Goal: Information Seeking & Learning: Learn about a topic

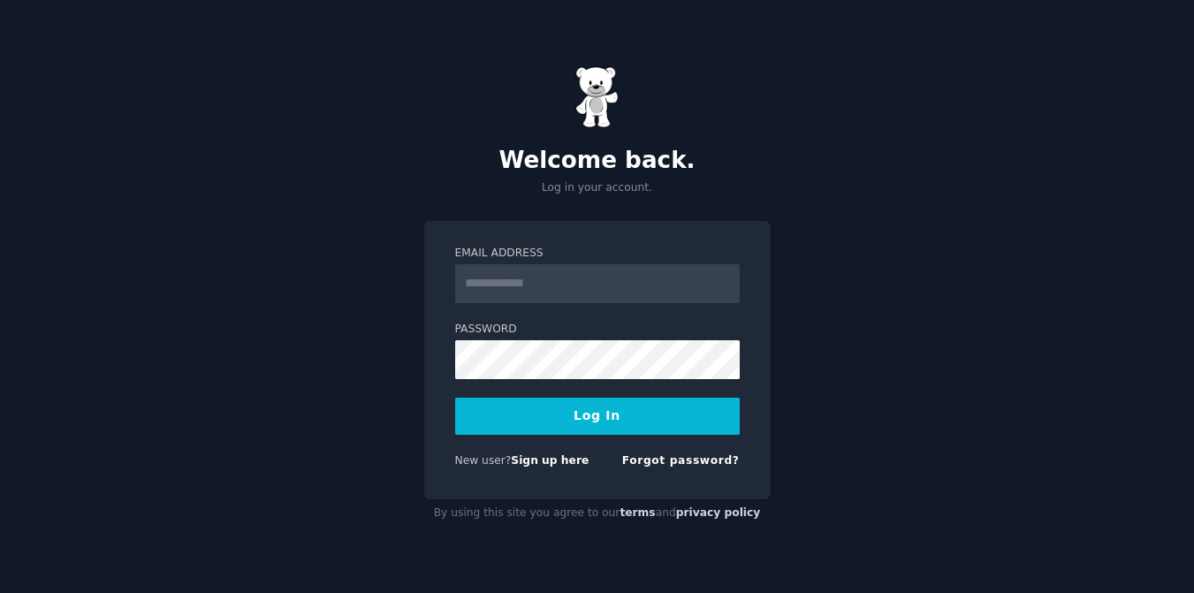
click at [616, 282] on input "Email Address" at bounding box center [597, 283] width 285 height 39
type input "**********"
click at [455, 398] on button "Log In" at bounding box center [597, 416] width 285 height 37
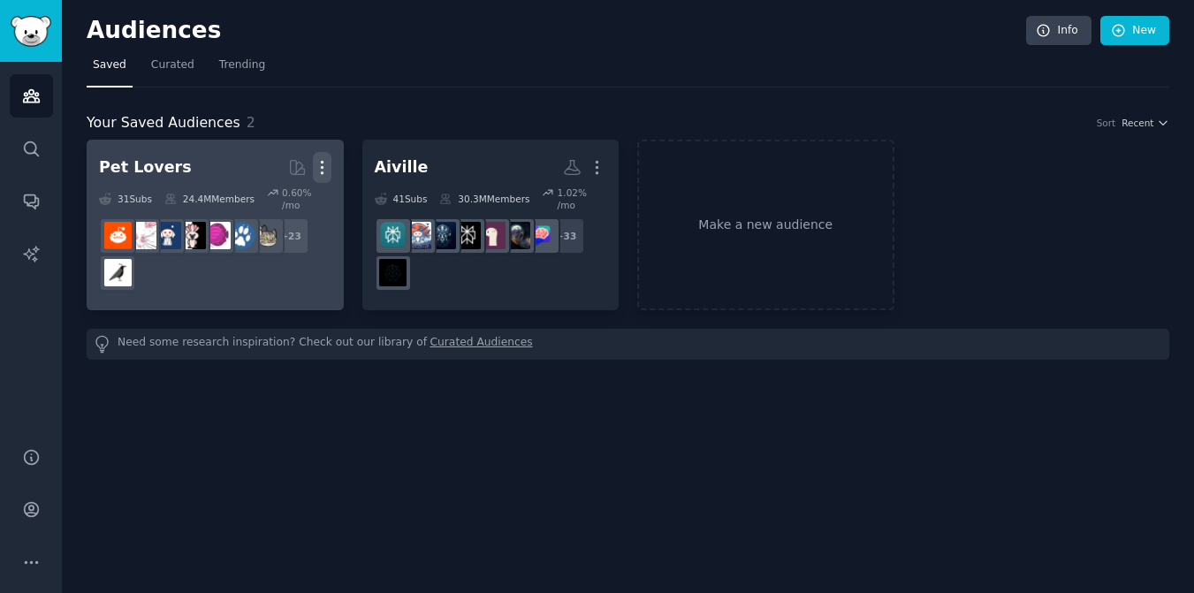
click at [321, 171] on icon "button" at bounding box center [322, 168] width 2 height 12
click at [279, 209] on p "Delete" at bounding box center [274, 204] width 41 height 19
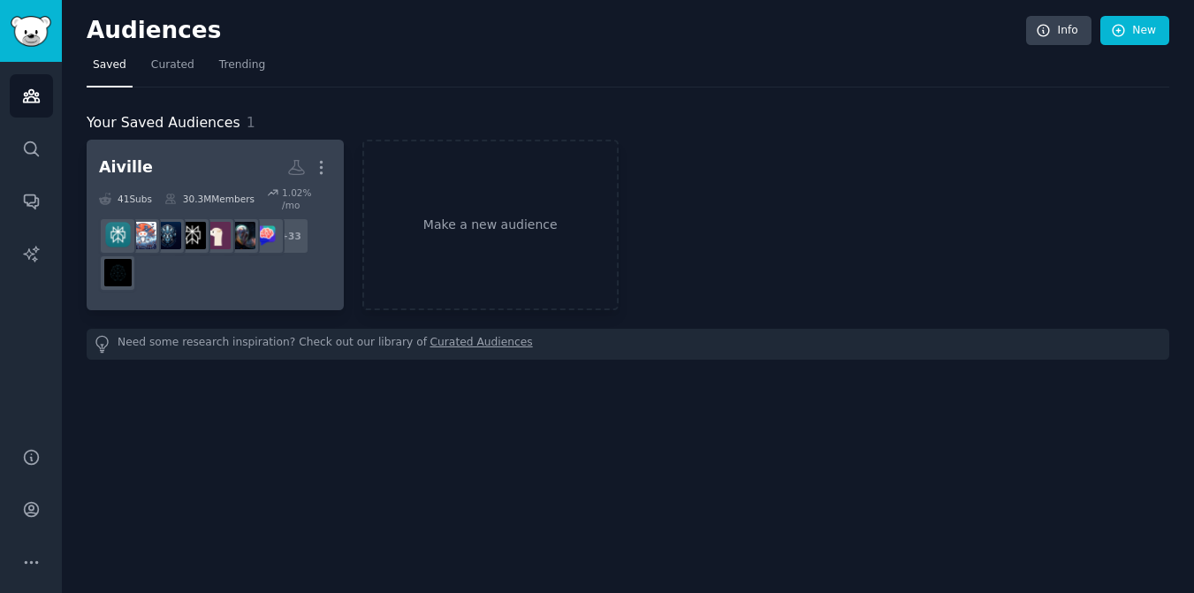
click at [129, 168] on div "Aiville" at bounding box center [126, 167] width 54 height 22
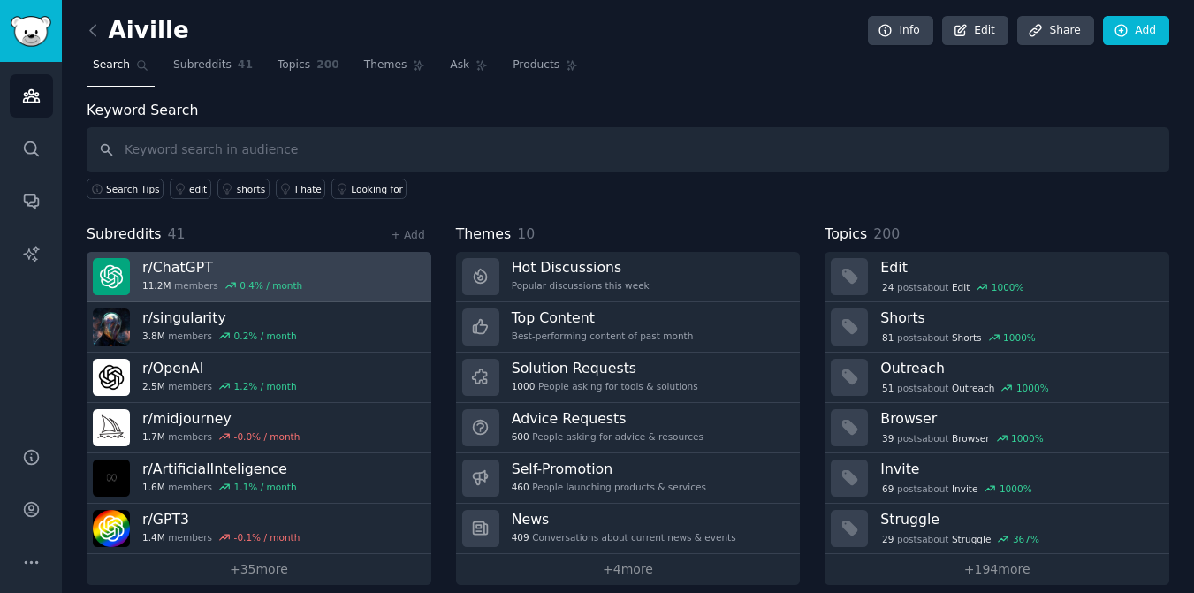
click at [190, 268] on h3 "r/ ChatGPT" at bounding box center [222, 267] width 160 height 19
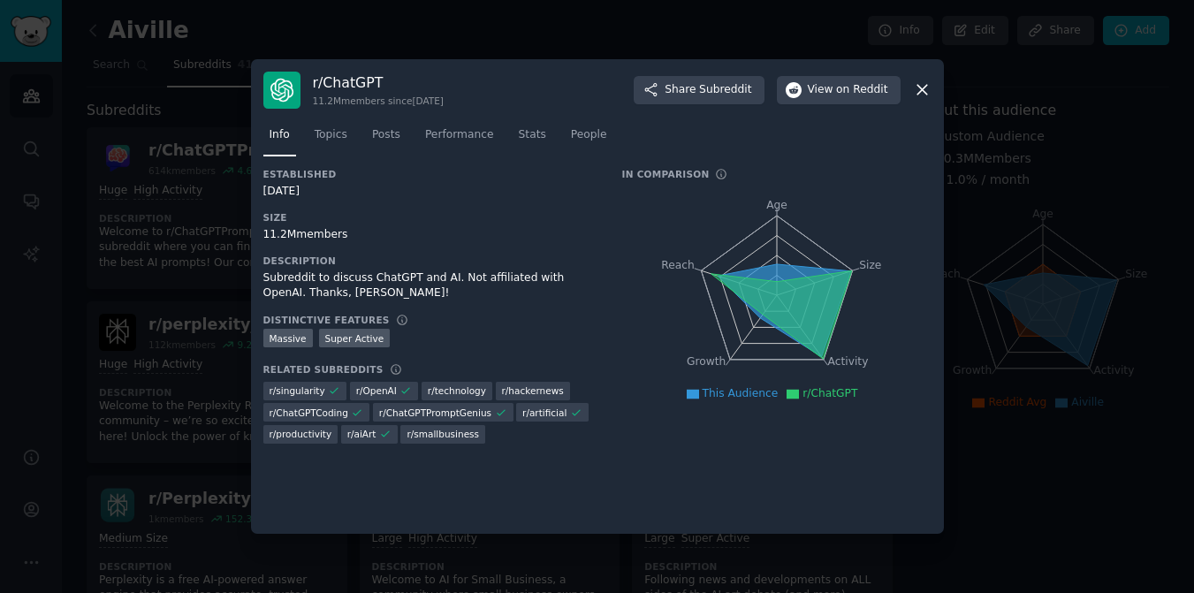
click at [933, 94] on div "r/ ChatGPT 11.2M members since 12/01/2022 Share Subreddit View on Reddit Info T…" at bounding box center [597, 297] width 693 height 476
click at [921, 99] on div "r/ ChatGPT 11.2M members since 12/01/2022 Share Subreddit View on Reddit" at bounding box center [597, 90] width 668 height 37
click at [920, 90] on icon at bounding box center [923, 91] width 10 height 10
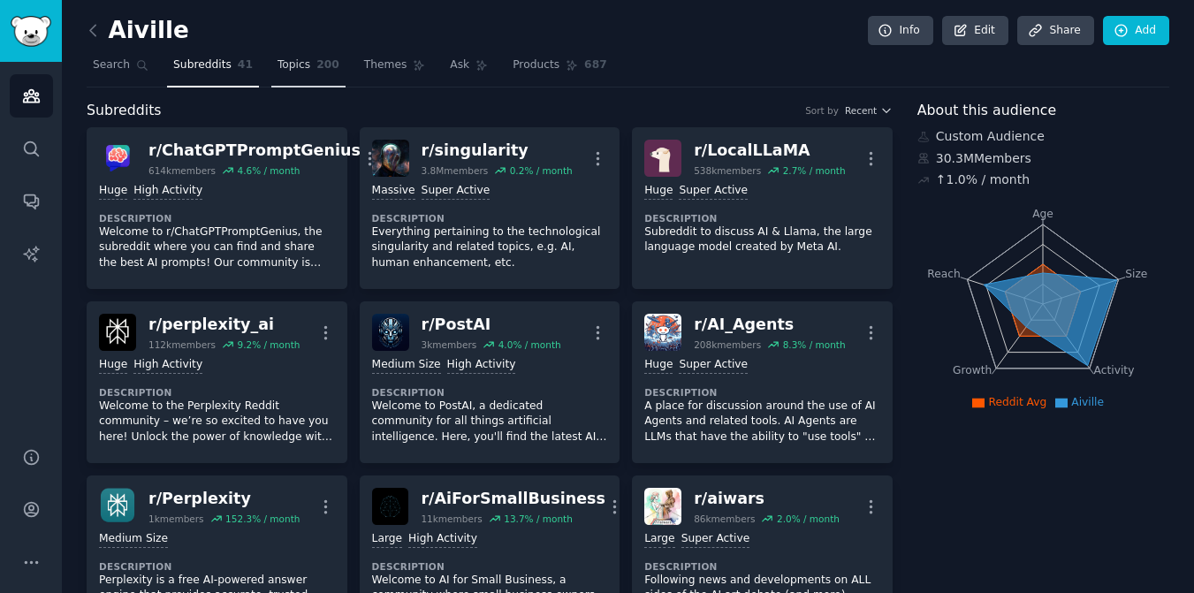
click at [308, 62] on link "Topics 200" at bounding box center [308, 69] width 74 height 36
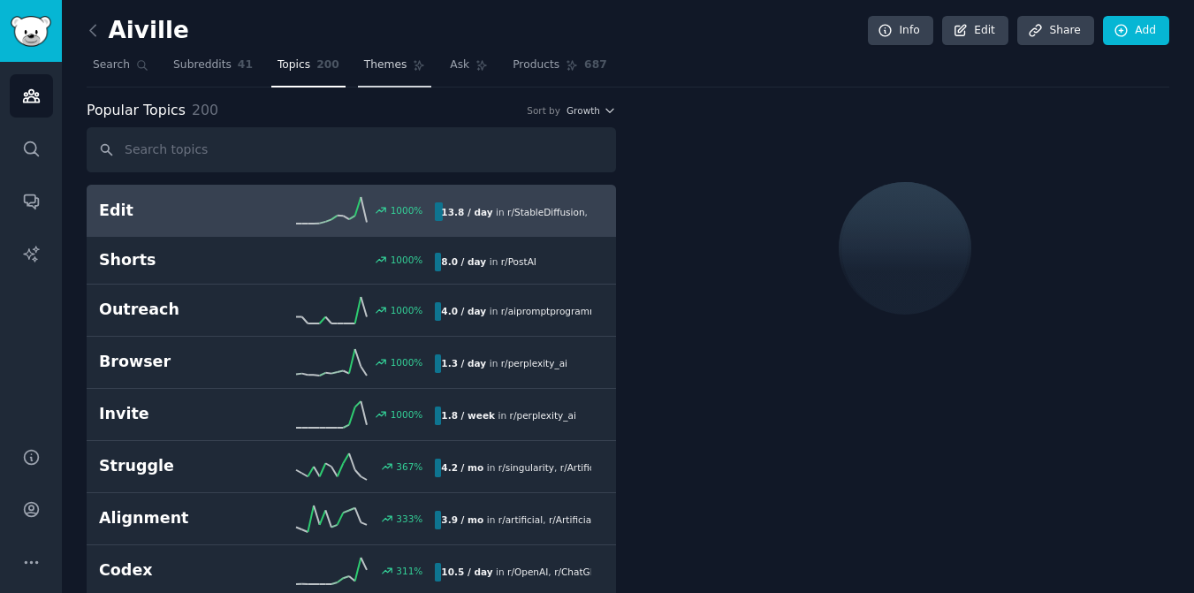
click at [369, 61] on span "Themes" at bounding box center [385, 65] width 43 height 16
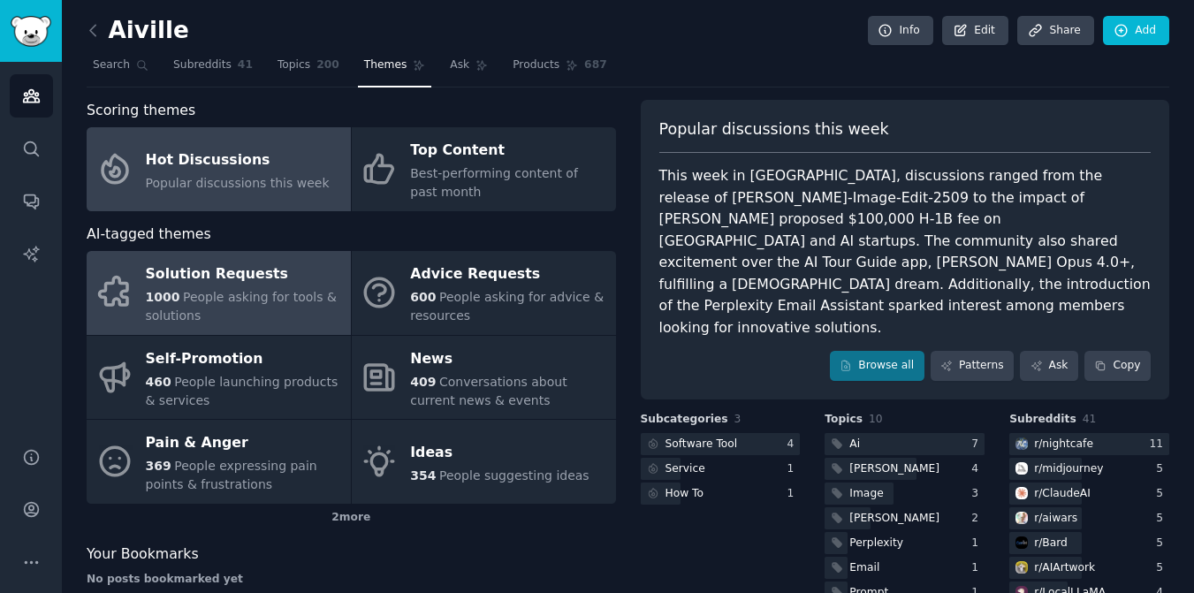
click at [269, 314] on div "1000 People asking for tools & solutions" at bounding box center [244, 306] width 196 height 37
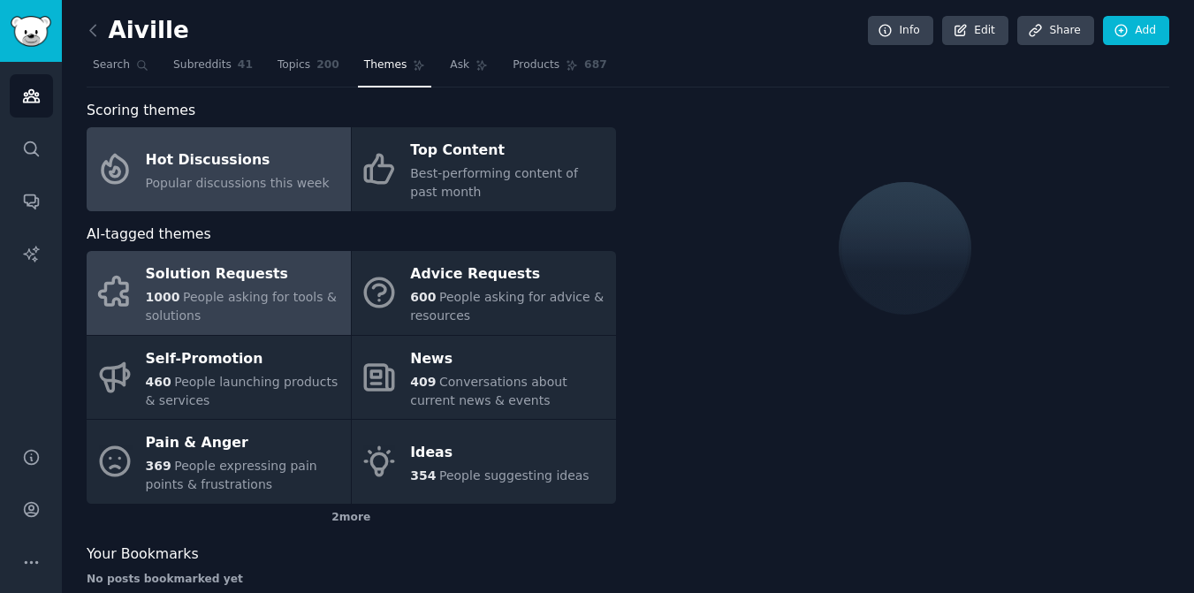
click at [236, 164] on div "Hot Discussions" at bounding box center [238, 160] width 184 height 28
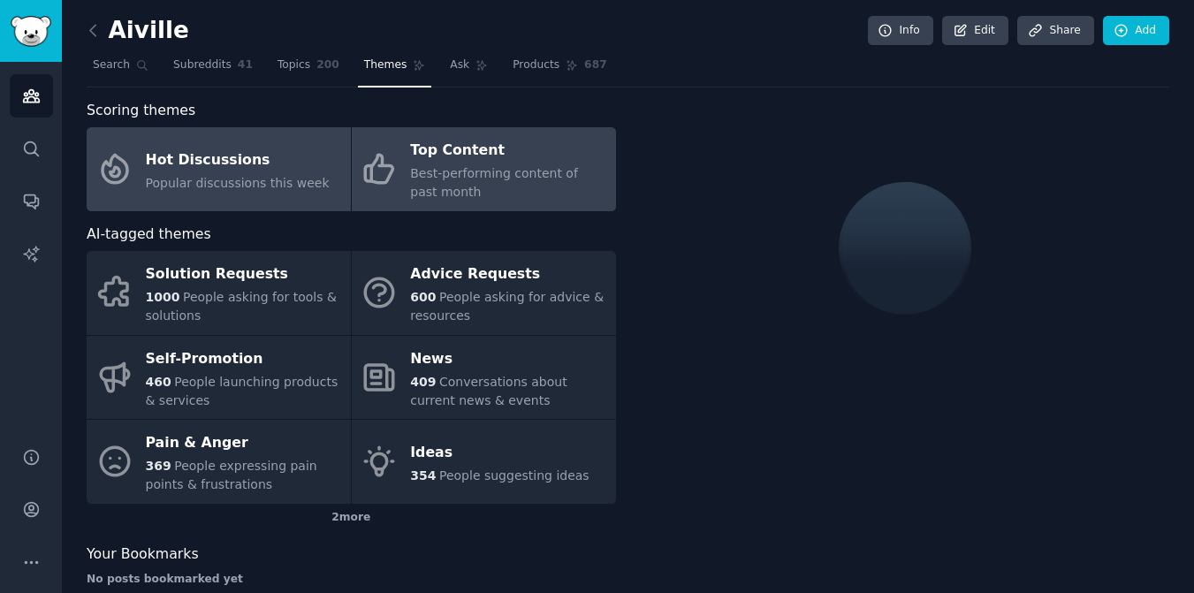
click at [501, 183] on div "Best-performing content of past month" at bounding box center [508, 182] width 196 height 37
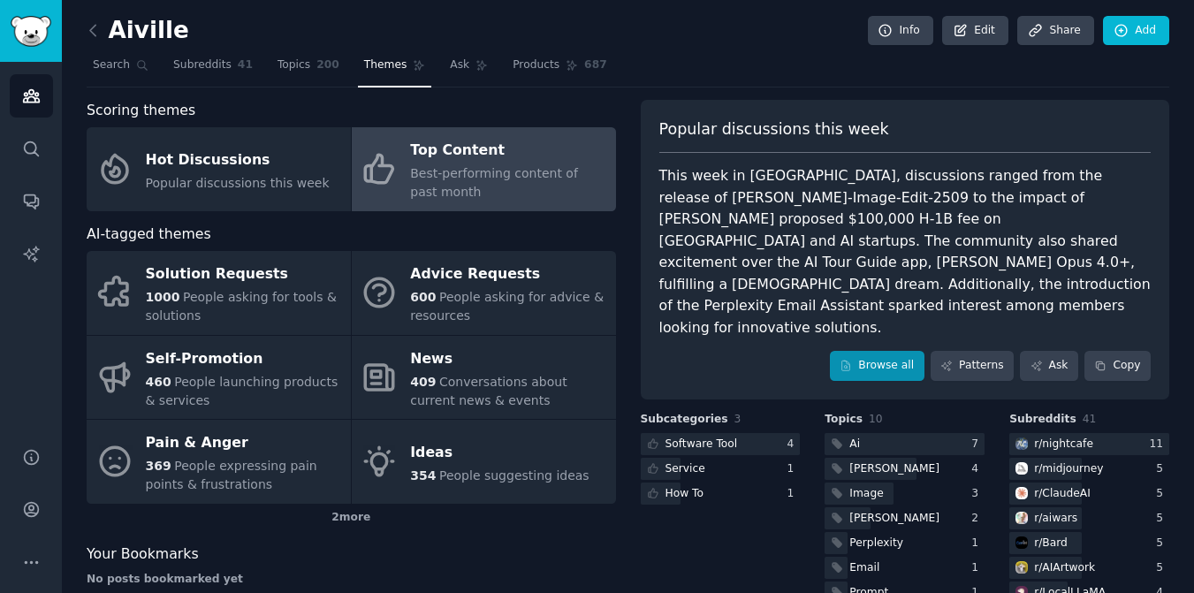
click at [885, 351] on link "Browse all" at bounding box center [877, 366] width 95 height 30
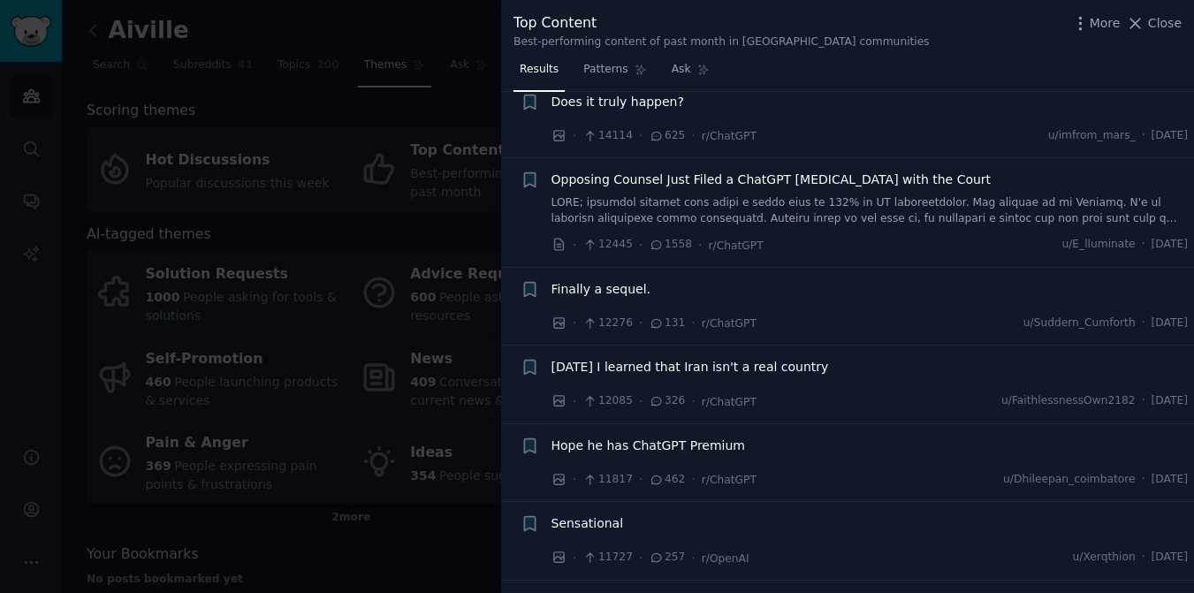
scroll to position [716, 0]
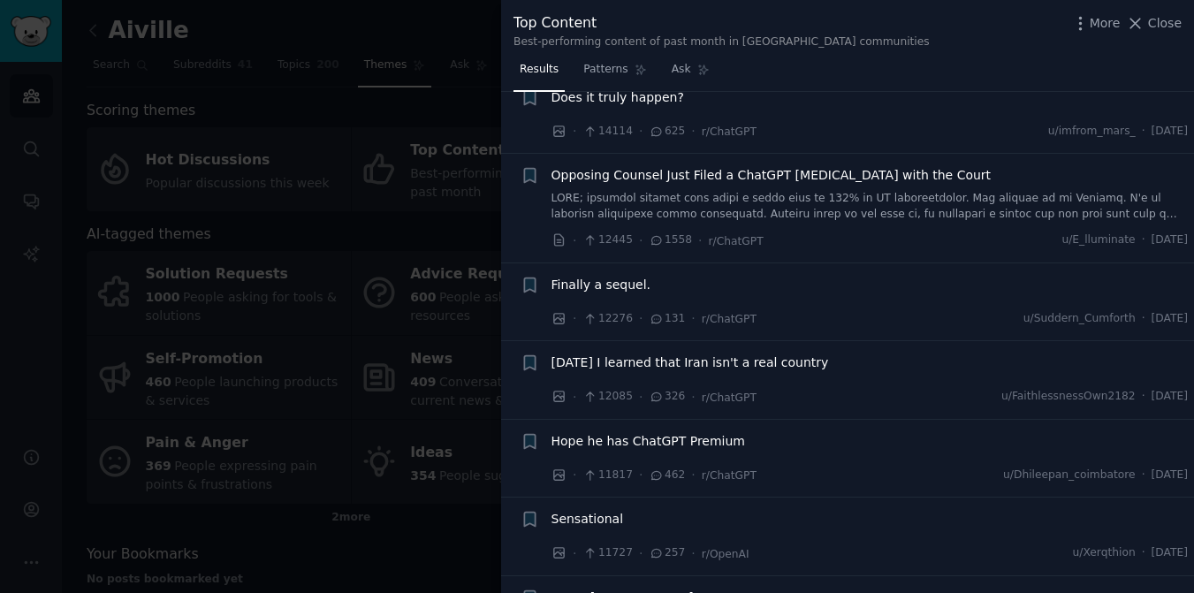
click at [327, 114] on div at bounding box center [597, 296] width 1194 height 593
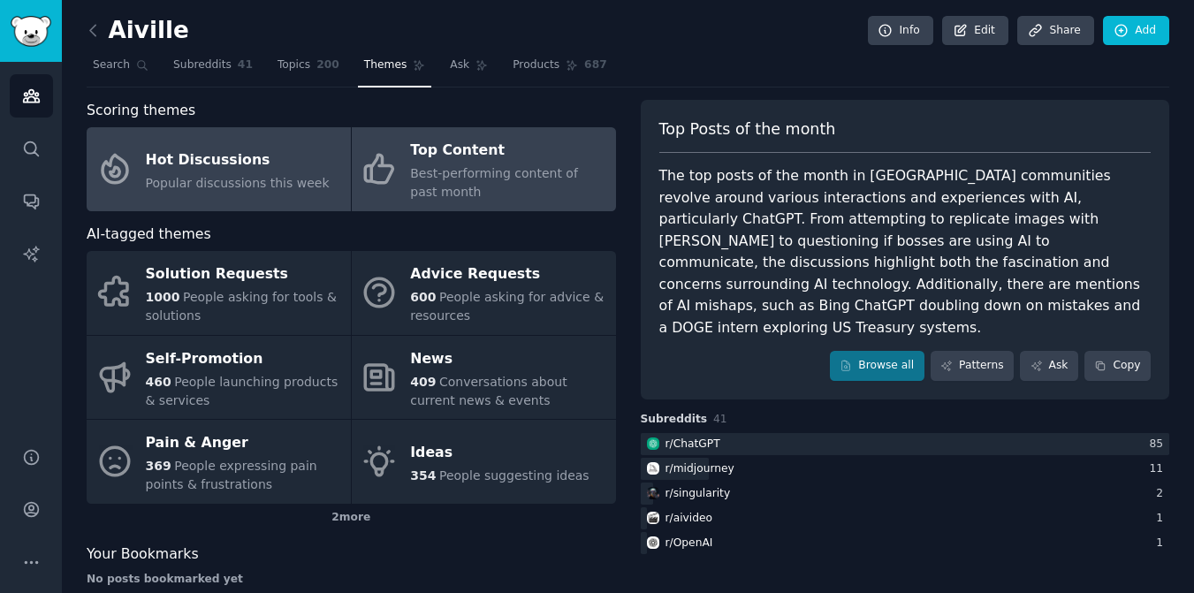
click at [247, 169] on div "Hot Discussions" at bounding box center [238, 160] width 184 height 28
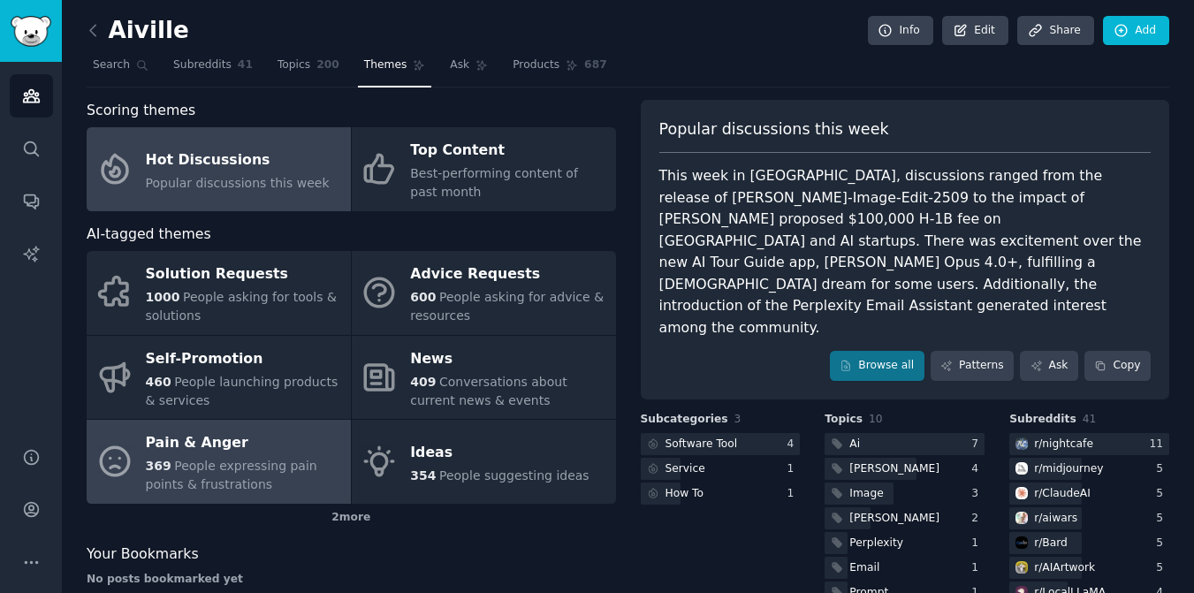
click at [208, 489] on span "People expressing pain points & frustrations" at bounding box center [231, 475] width 171 height 33
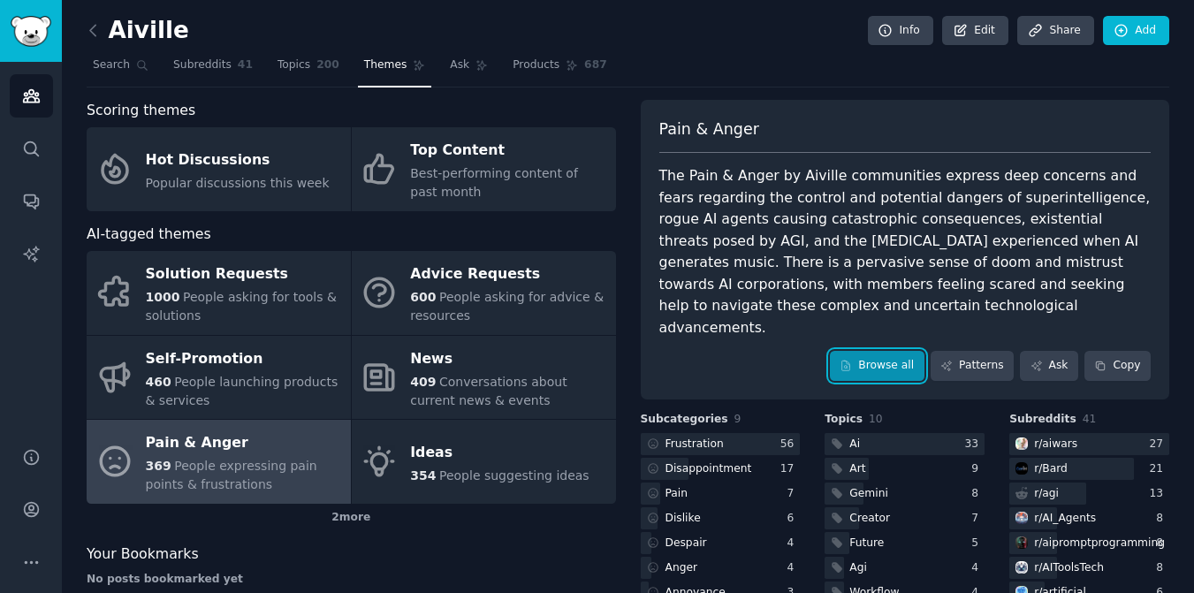
click at [888, 351] on link "Browse all" at bounding box center [877, 366] width 95 height 30
